Goal: Information Seeking & Learning: Learn about a topic

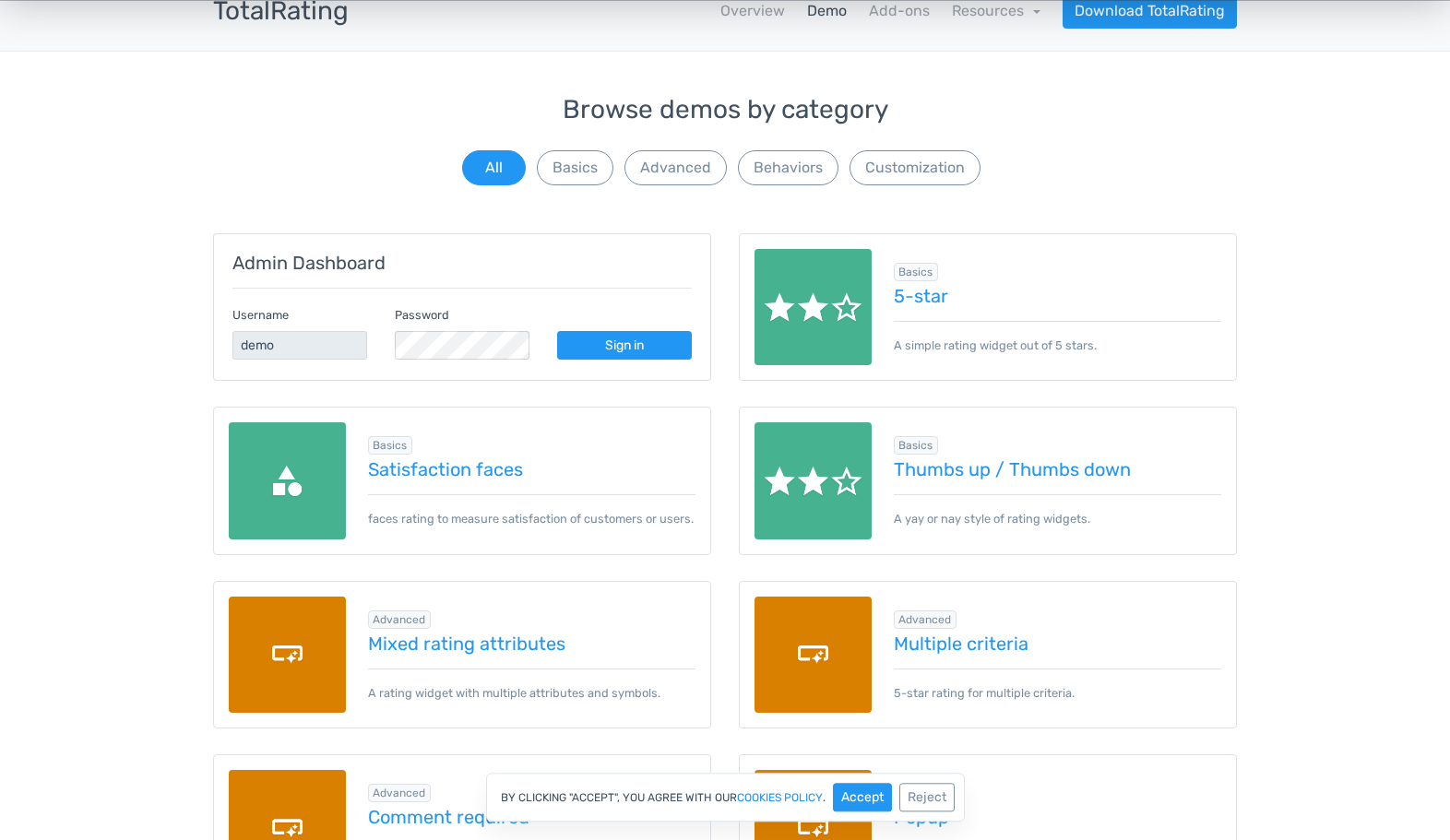
scroll to position [94, 0]
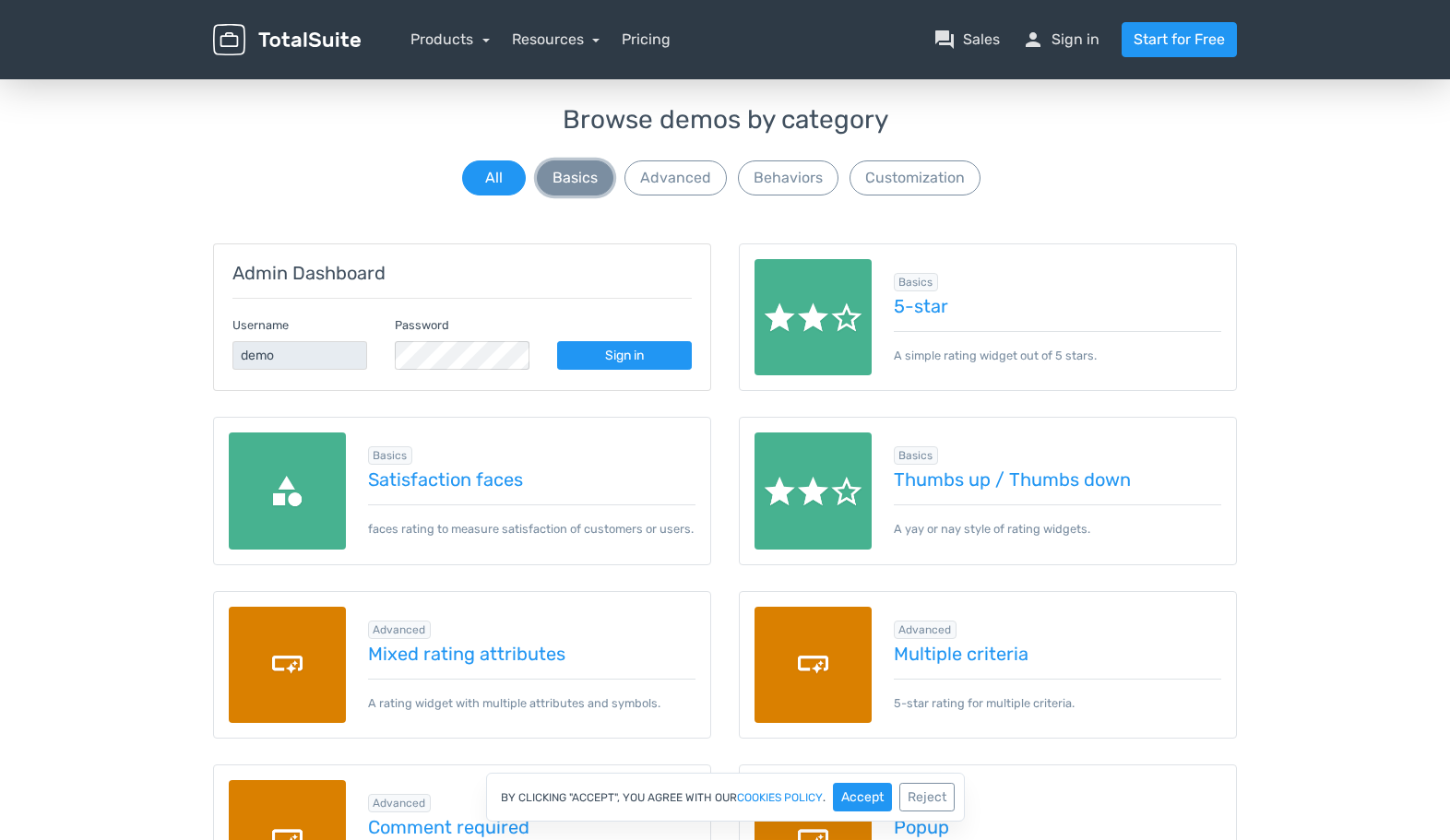
click at [582, 195] on button "Basics" at bounding box center [575, 178] width 76 height 35
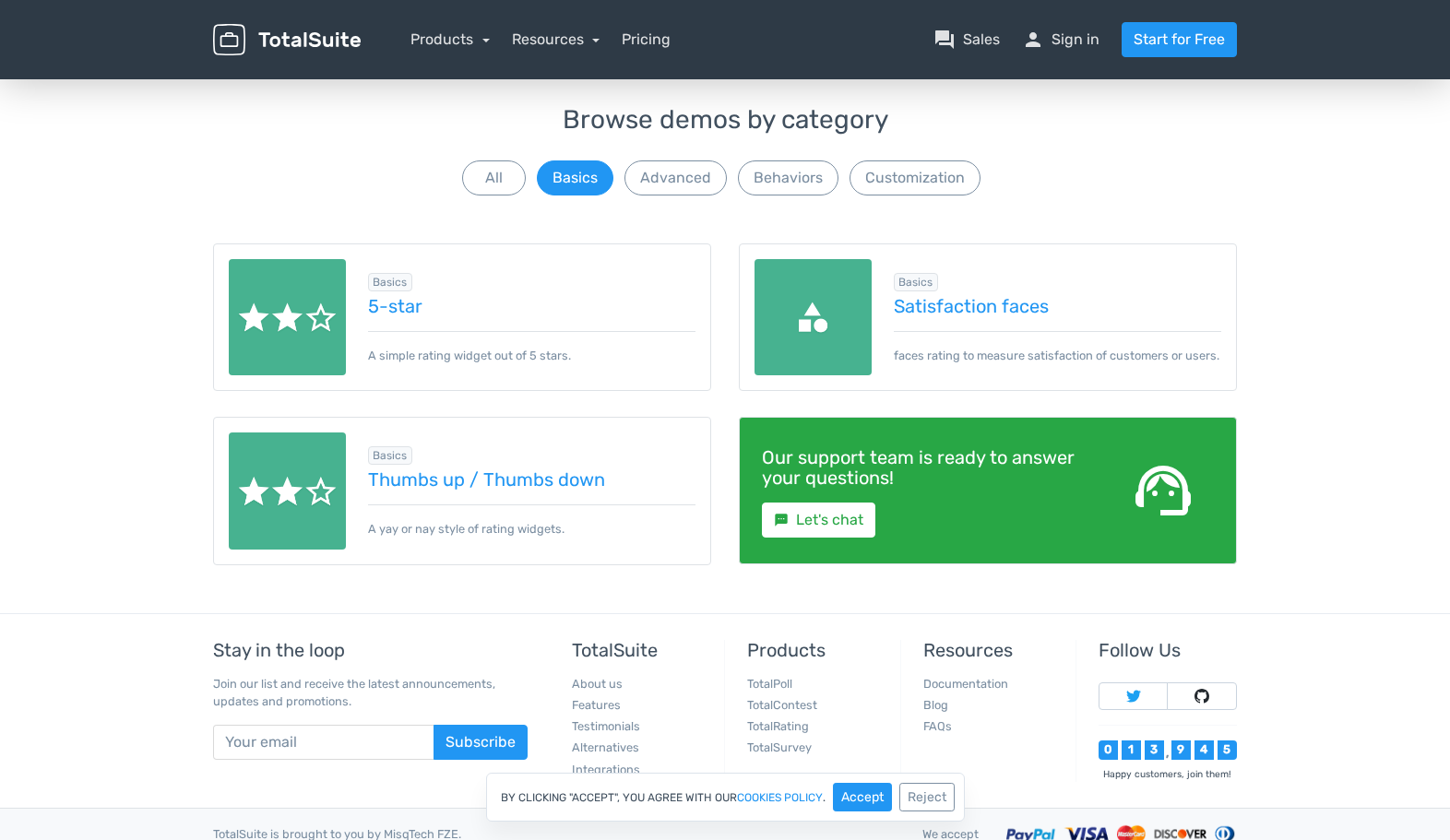
click at [676, 199] on div "Admin Dashboard Username demo Password Sign in Basics 5-star A simple rating wi…" at bounding box center [725, 405] width 1052 height 414
click at [684, 180] on button "Advanced" at bounding box center [676, 178] width 103 height 35
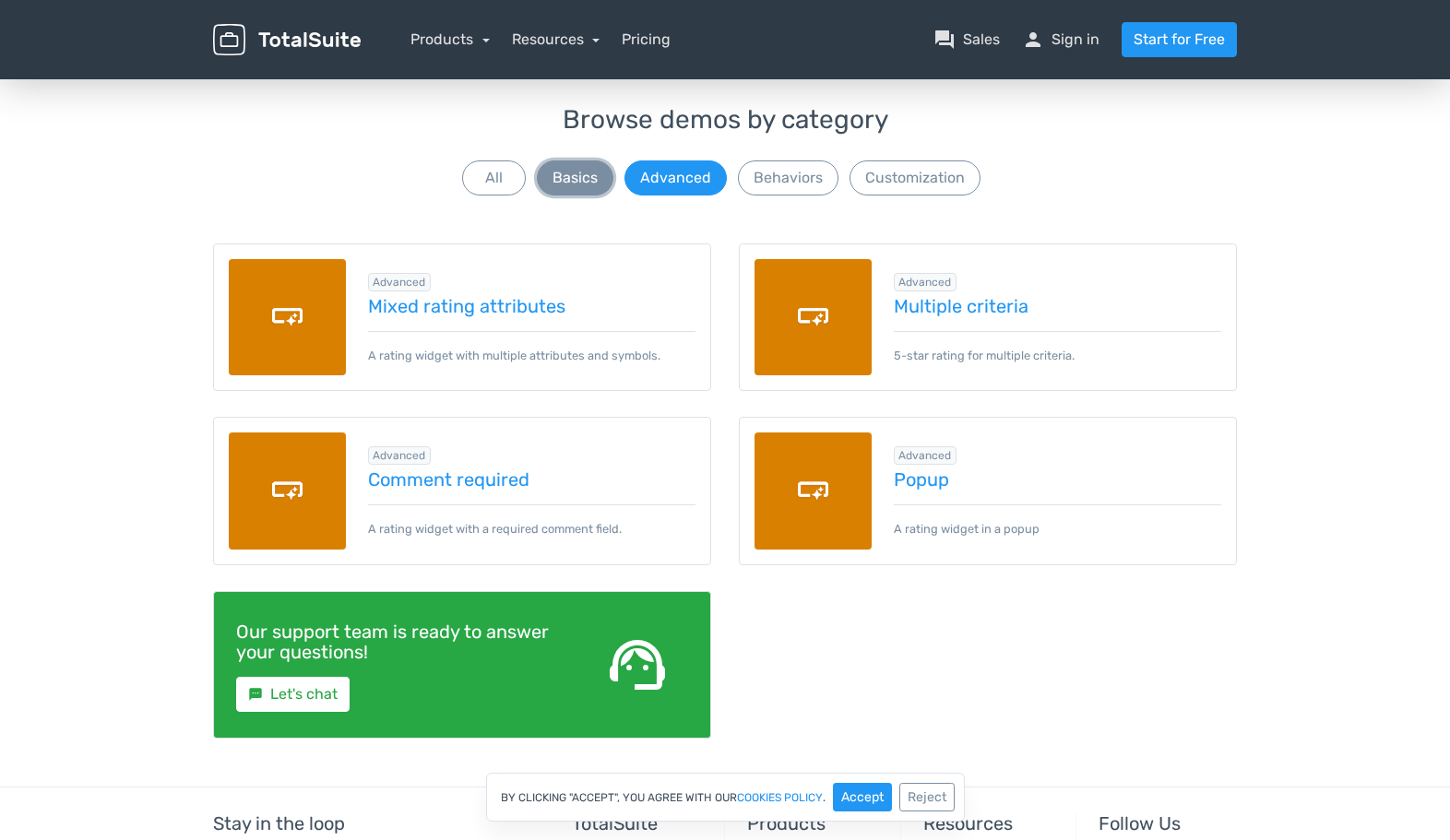
click at [557, 173] on button "Basics" at bounding box center [575, 178] width 76 height 35
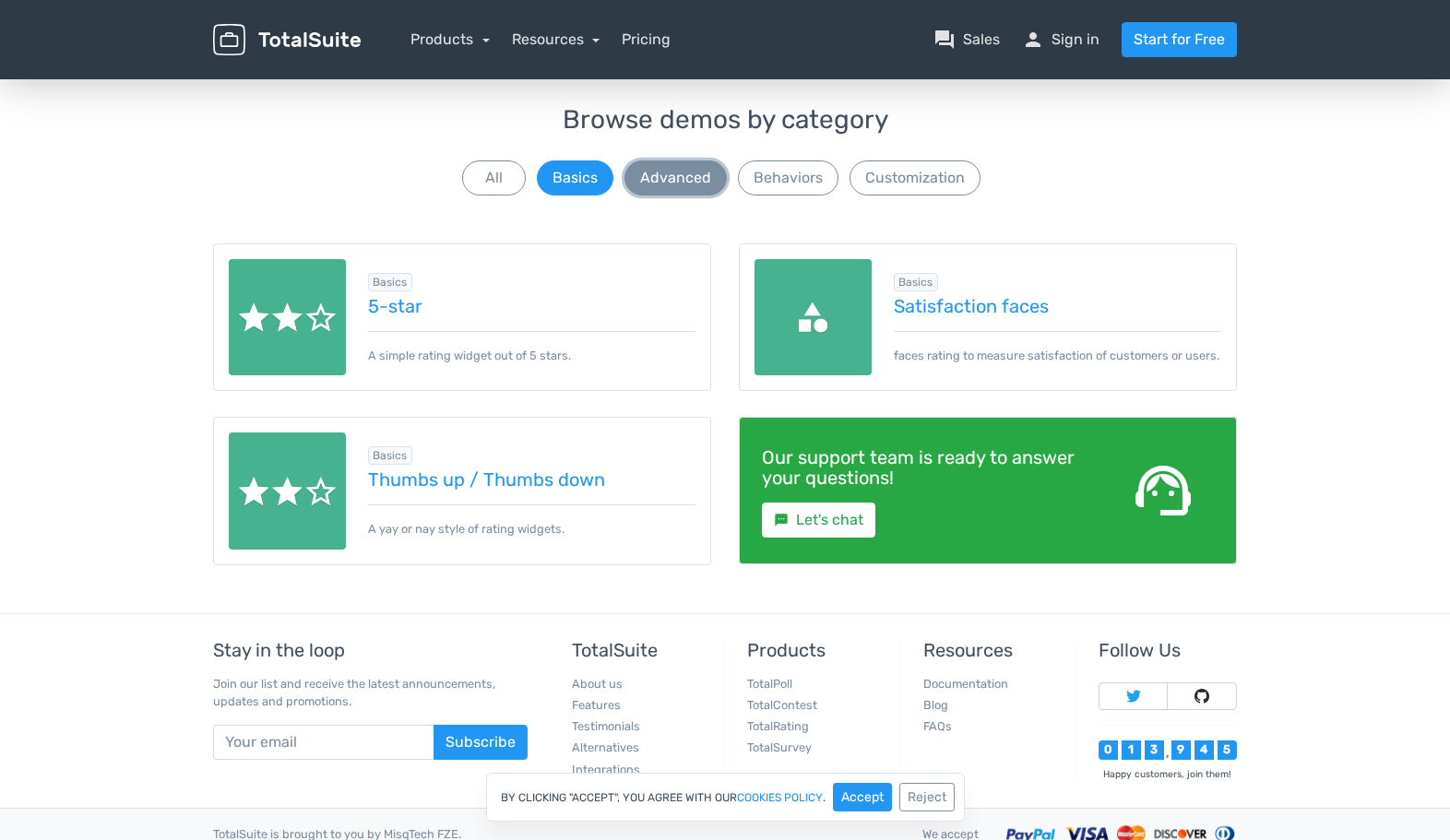
click at [628, 172] on button "Advanced" at bounding box center [676, 178] width 103 height 35
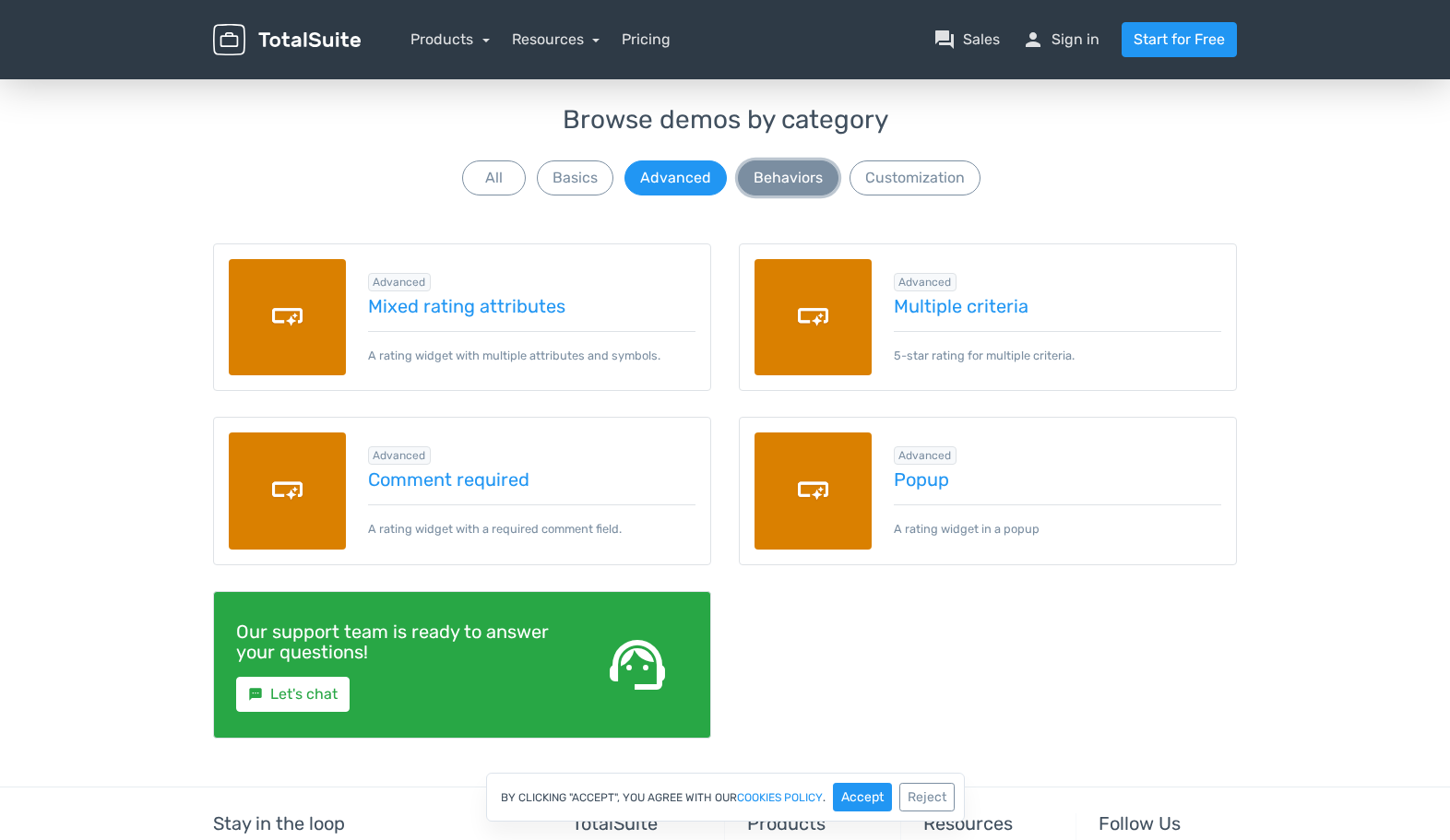
click at [755, 182] on button "Behaviors" at bounding box center [789, 178] width 101 height 35
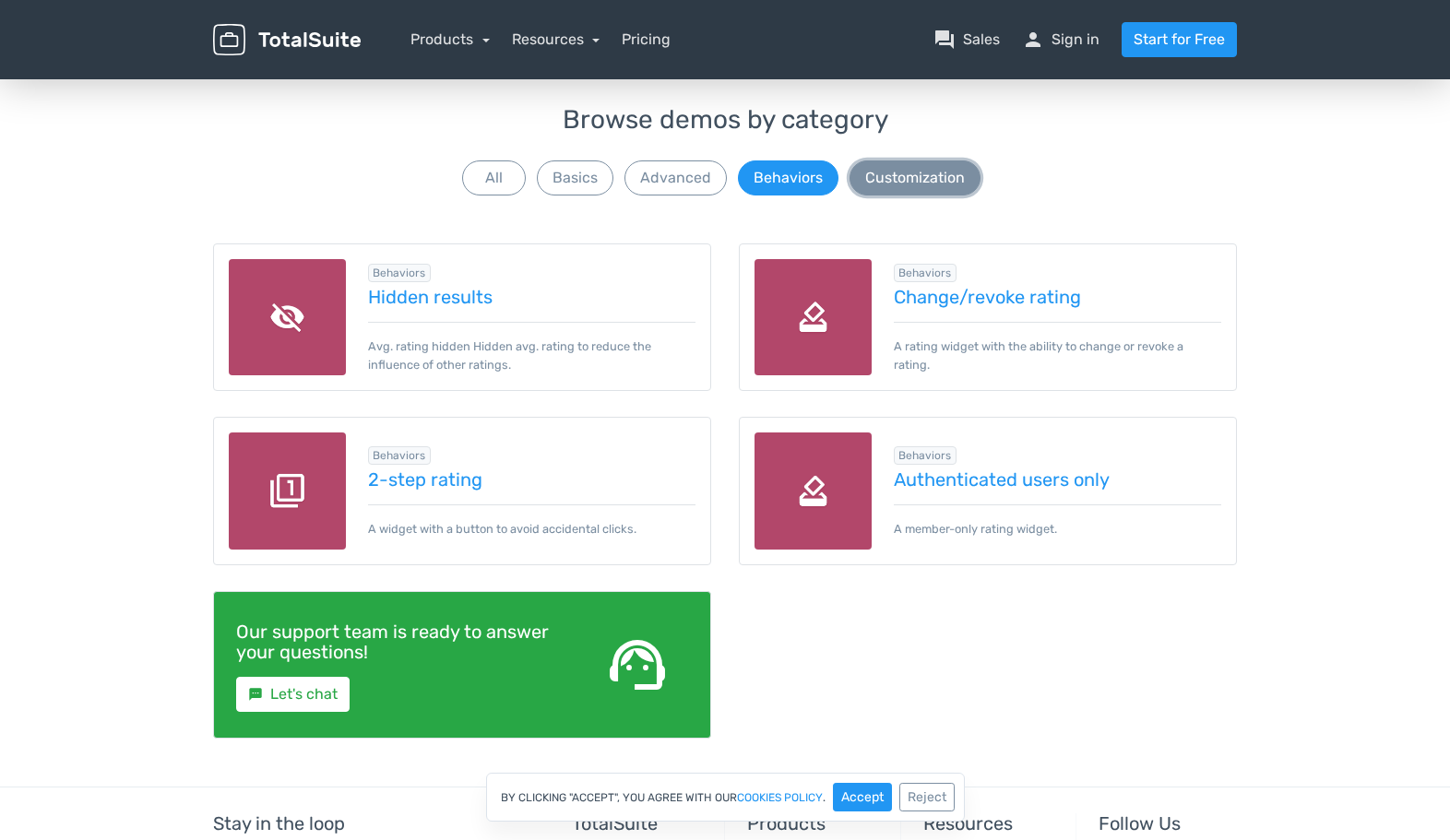
click at [872, 176] on button "Customization" at bounding box center [915, 178] width 131 height 35
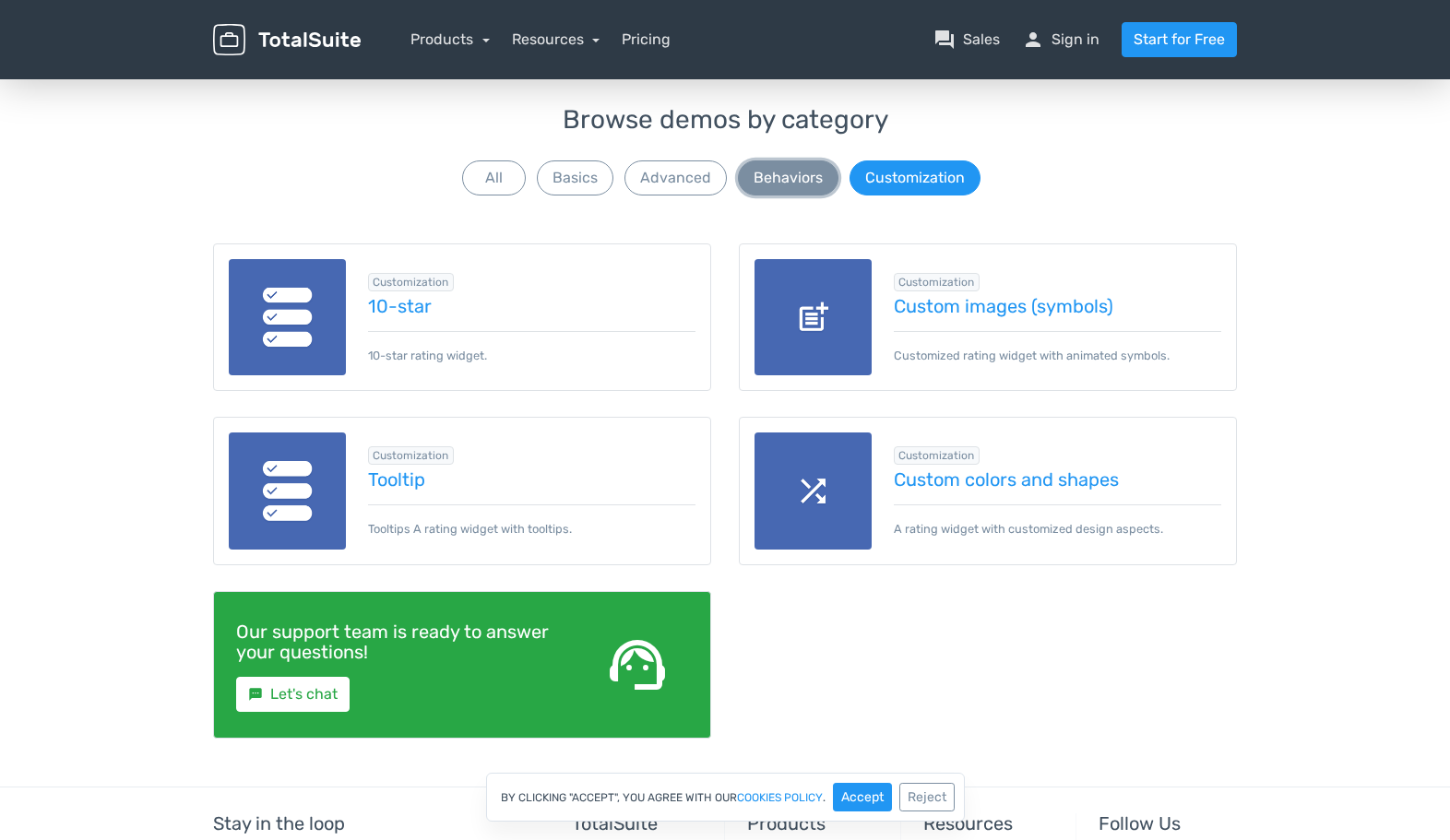
click at [794, 176] on button "Behaviors" at bounding box center [789, 178] width 101 height 35
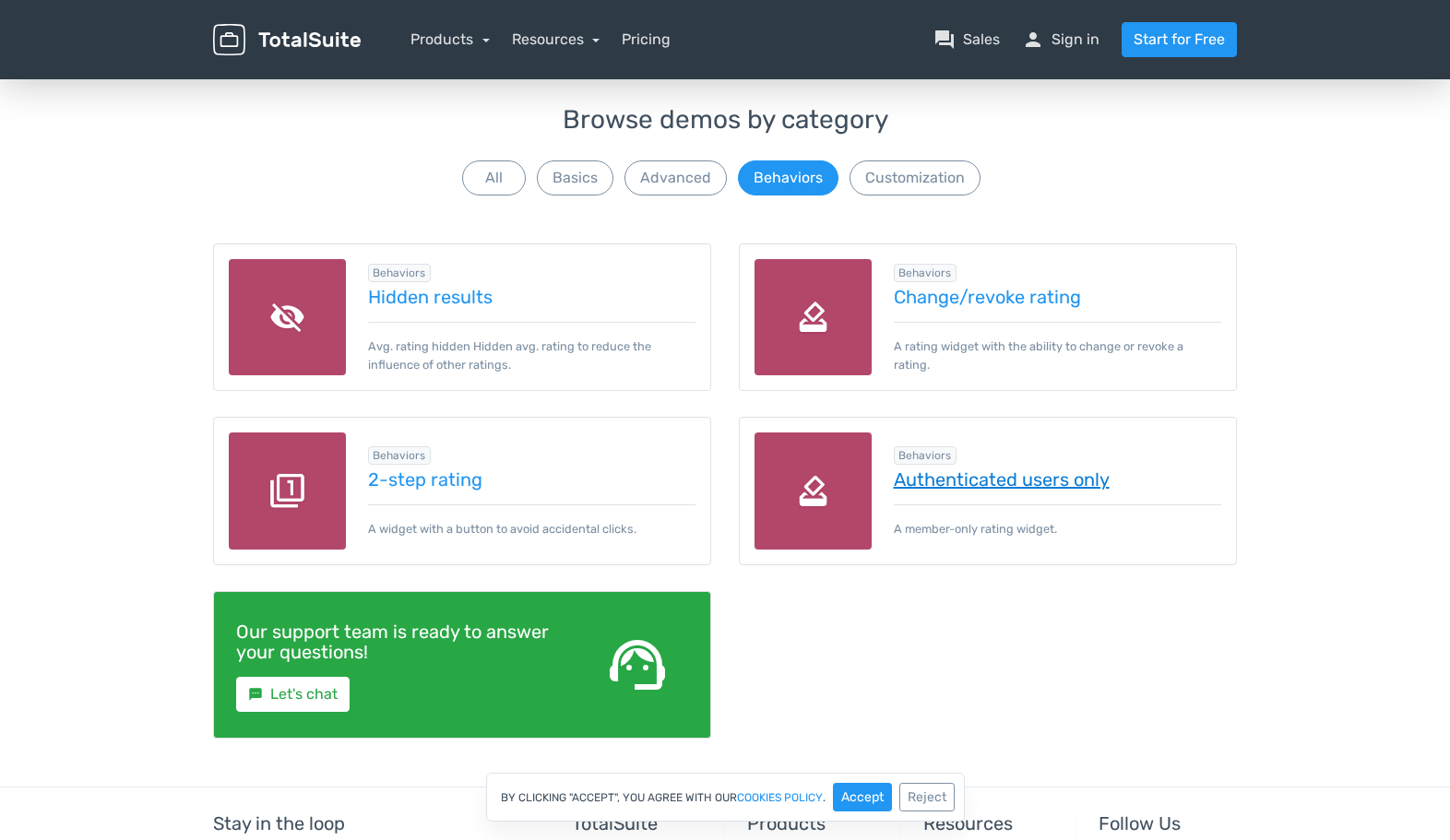
click at [973, 487] on link "Authenticated users only" at bounding box center [1058, 479] width 328 height 20
click at [1034, 307] on link "Change/revoke rating" at bounding box center [1058, 297] width 328 height 20
click at [671, 173] on button "Advanced" at bounding box center [676, 178] width 103 height 35
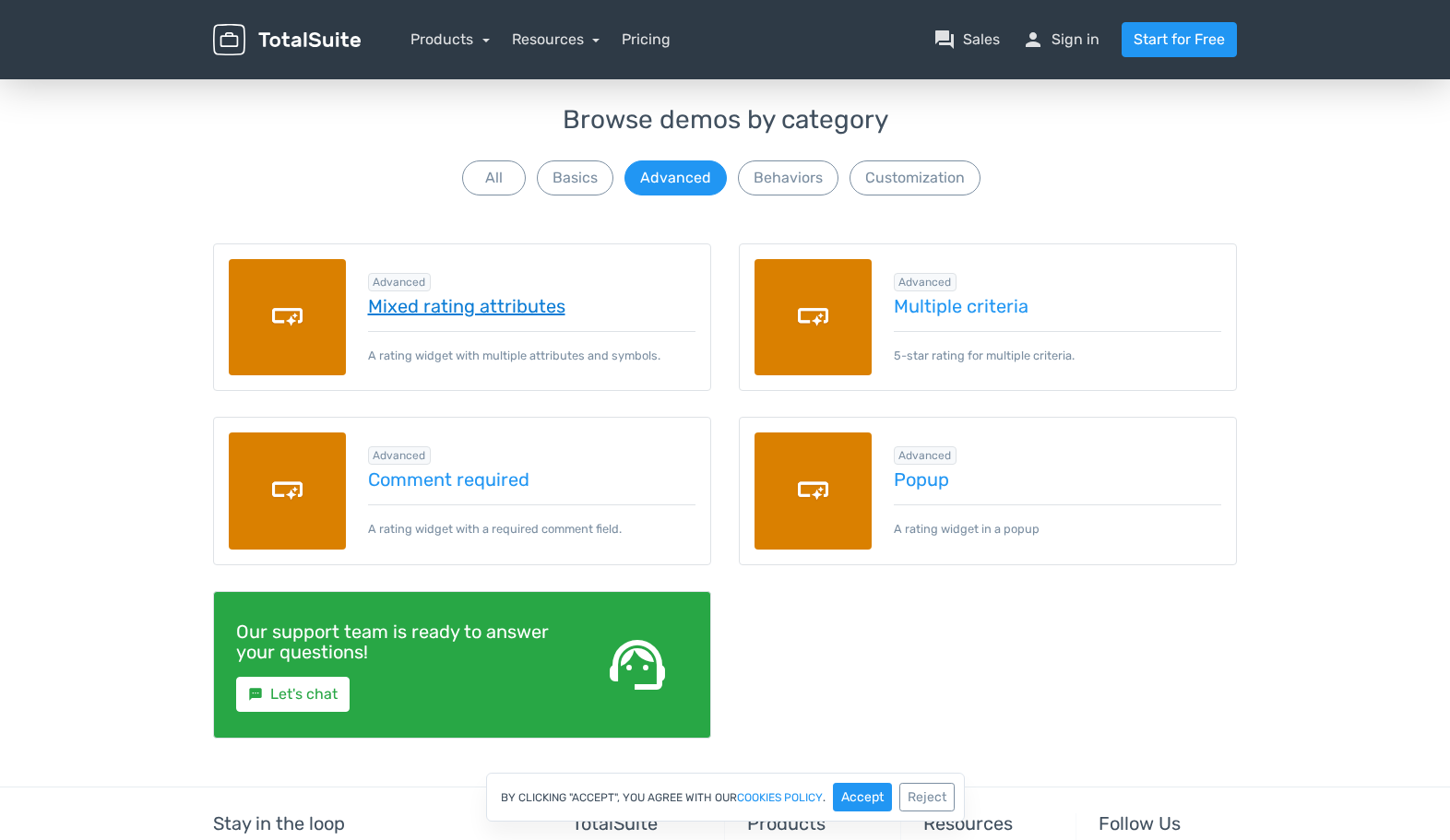
click at [527, 309] on link "Mixed rating attributes" at bounding box center [532, 305] width 328 height 20
click at [495, 478] on link "Comment required" at bounding box center [532, 479] width 328 height 20
click at [579, 186] on button "Basics" at bounding box center [575, 178] width 76 height 35
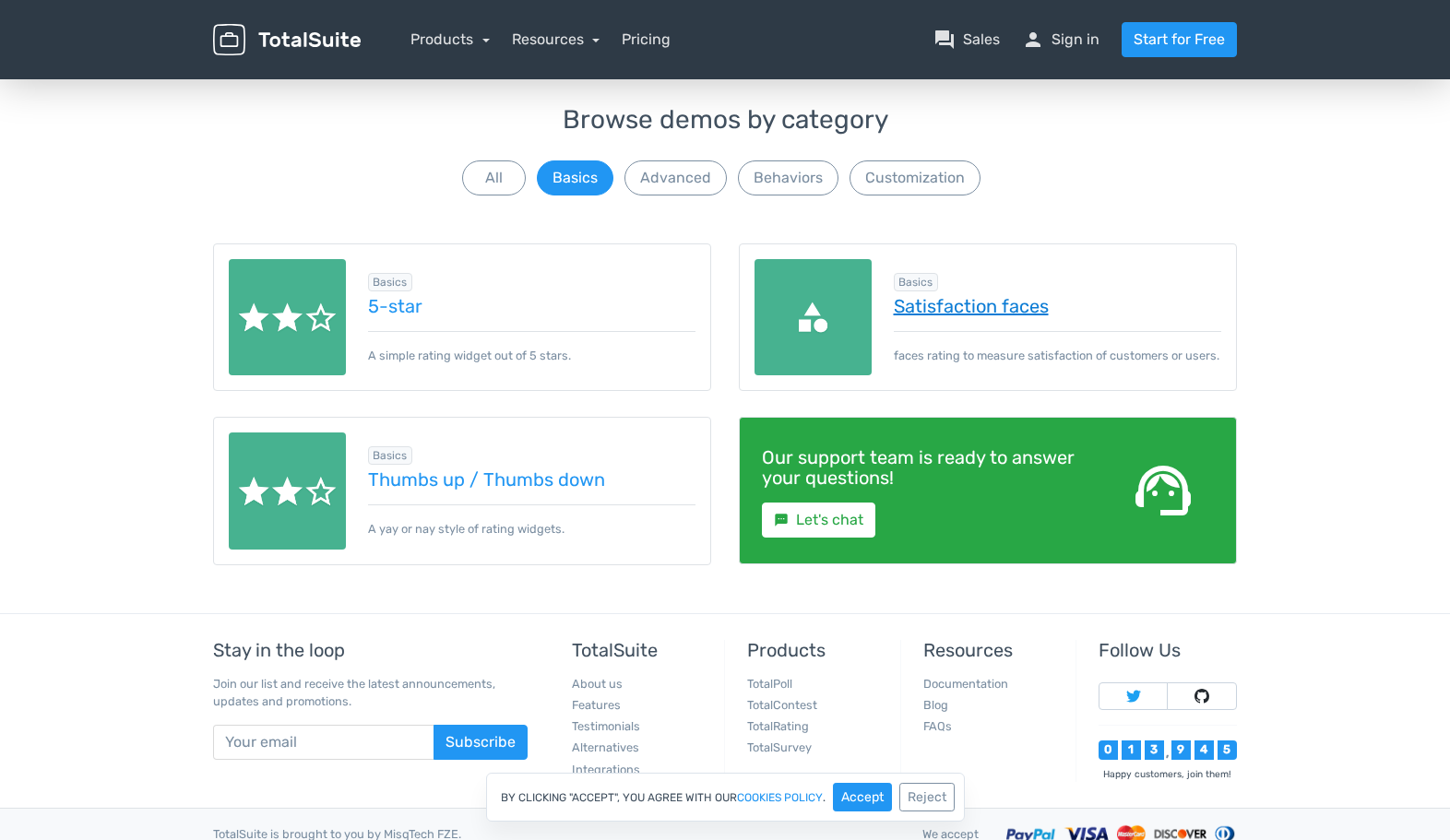
click at [1033, 312] on link "Satisfaction faces" at bounding box center [1058, 305] width 328 height 20
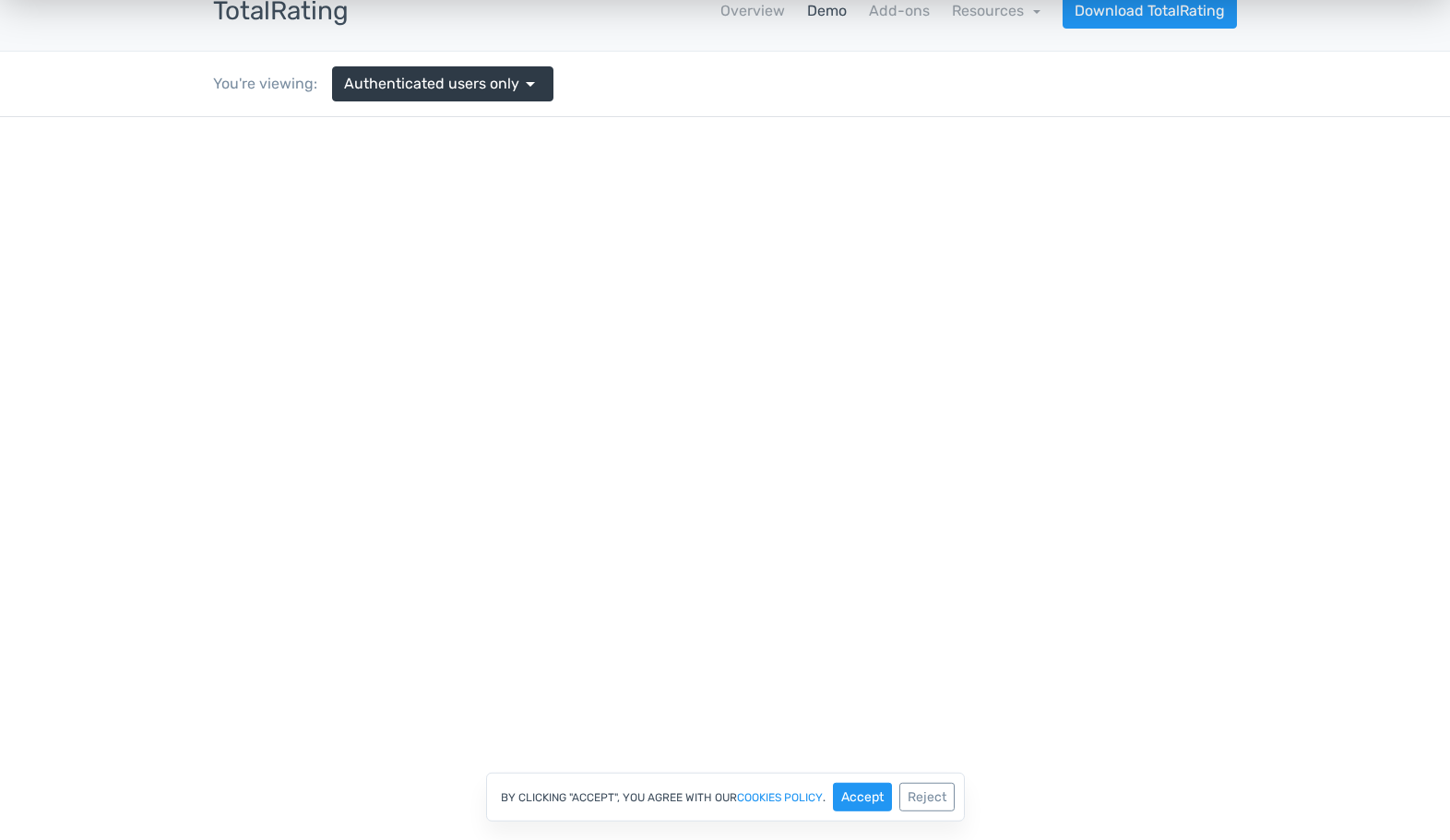
scroll to position [90, 0]
